Goal: Navigation & Orientation: Find specific page/section

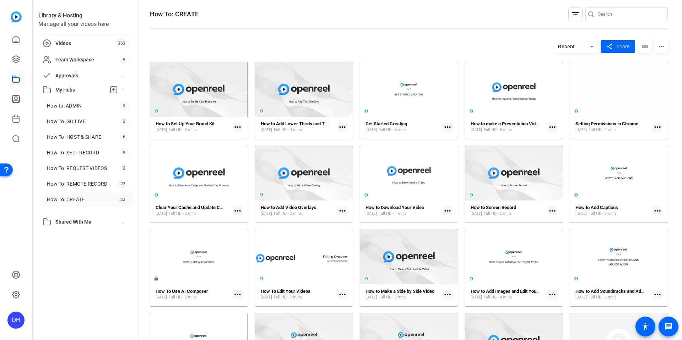
click at [325, 21] on openreel-page-title "How To: CREATE filter_list" at bounding box center [409, 14] width 518 height 14
click at [20, 325] on div "DH" at bounding box center [15, 320] width 17 height 17
click at [85, 318] on mat-icon "logout" at bounding box center [85, 314] width 9 height 9
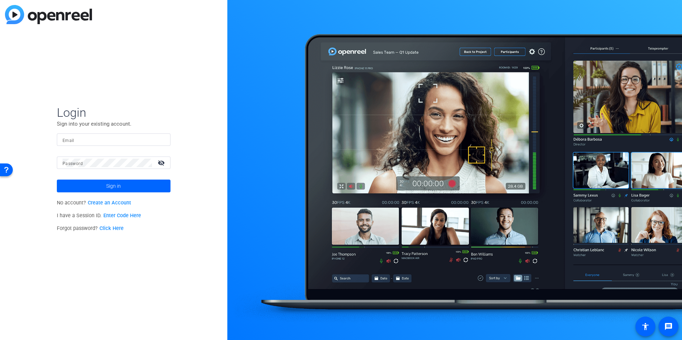
type input "dheiberger@openreel.com"
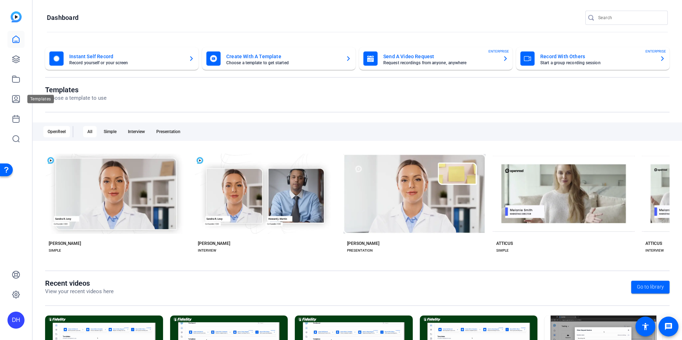
click at [13, 108] on div at bounding box center [15, 89] width 17 height 116
click at [17, 100] on icon at bounding box center [16, 99] width 9 height 9
